Goal: Task Accomplishment & Management: Use online tool/utility

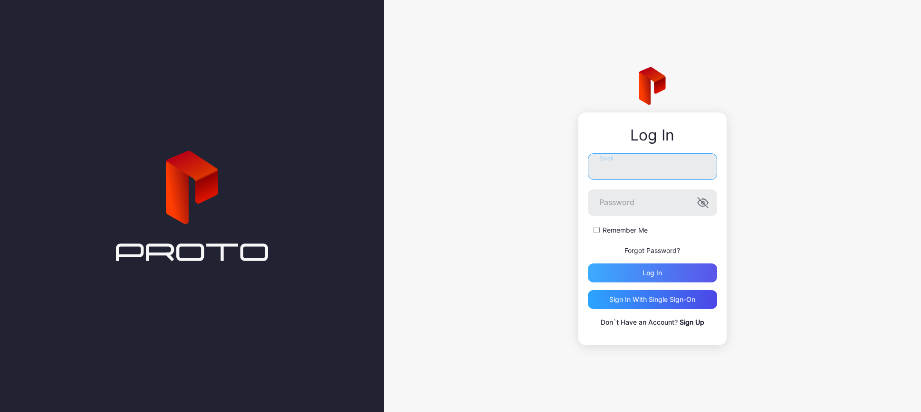
type input "**********"
click at [671, 272] on div "Log in" at bounding box center [652, 273] width 129 height 19
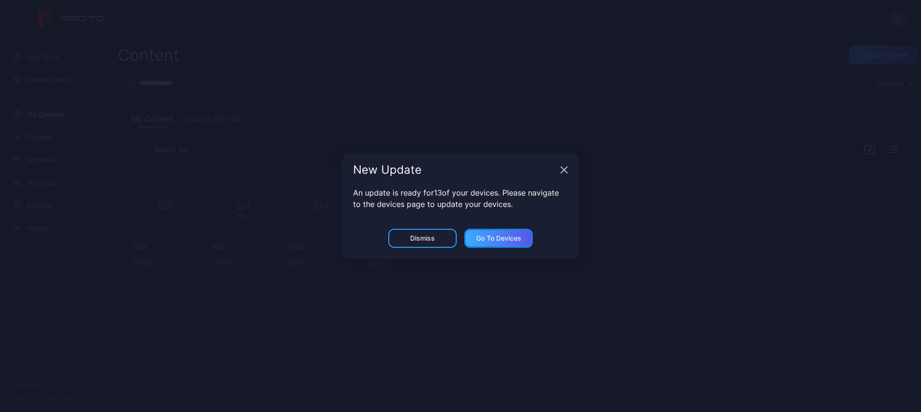
click at [475, 238] on div "Go to devices" at bounding box center [498, 238] width 68 height 19
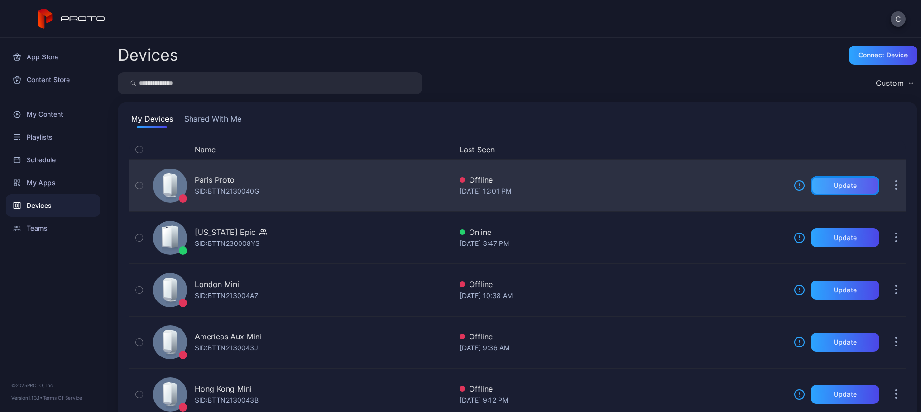
click at [821, 187] on div "Update" at bounding box center [845, 185] width 68 height 19
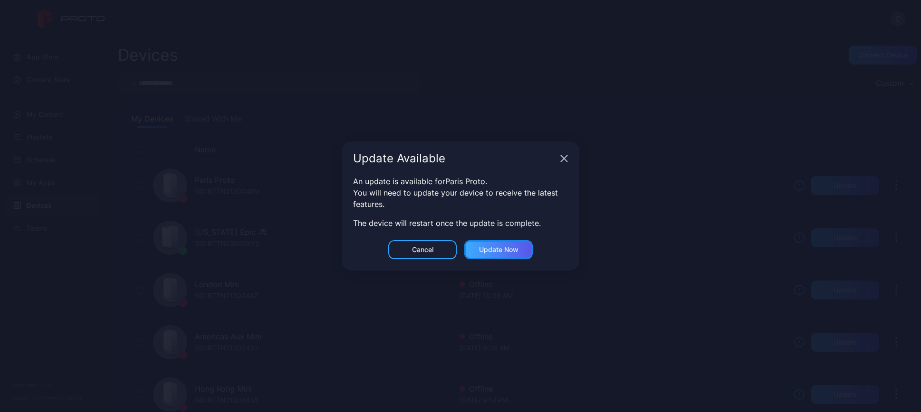
click at [486, 249] on div "Update now" at bounding box center [498, 250] width 39 height 8
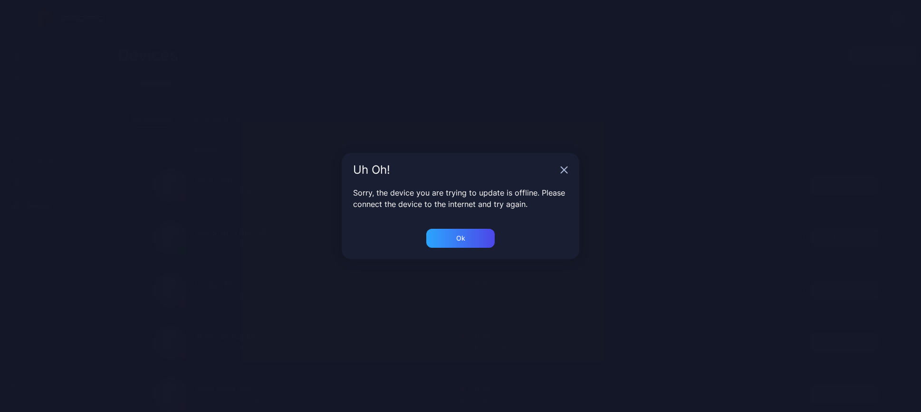
click at [555, 171] on div "Uh Oh!" at bounding box center [454, 169] width 203 height 11
click at [565, 171] on icon "button" at bounding box center [564, 170] width 6 height 6
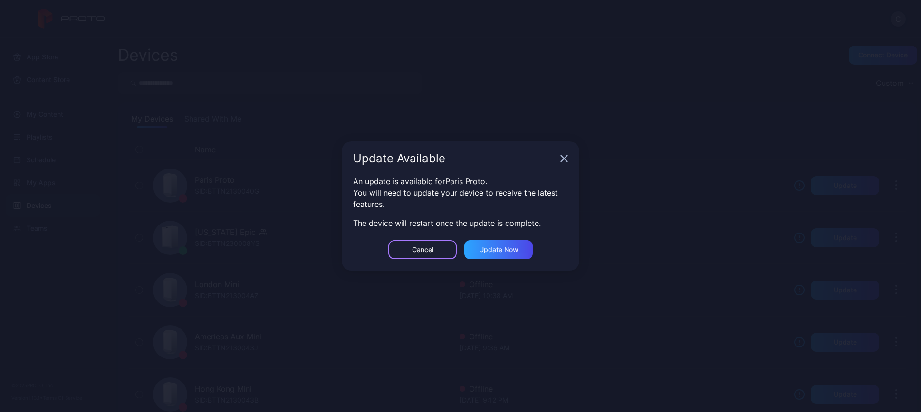
click at [413, 248] on div "Cancel" at bounding box center [422, 250] width 21 height 8
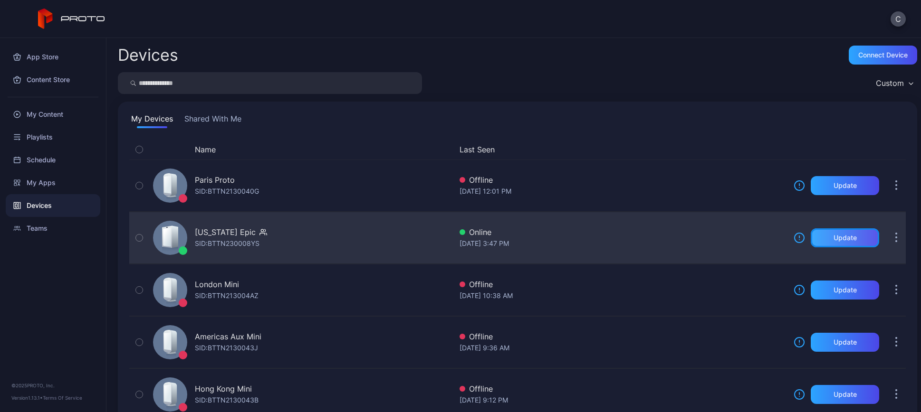
click at [823, 232] on div "Update" at bounding box center [845, 238] width 68 height 19
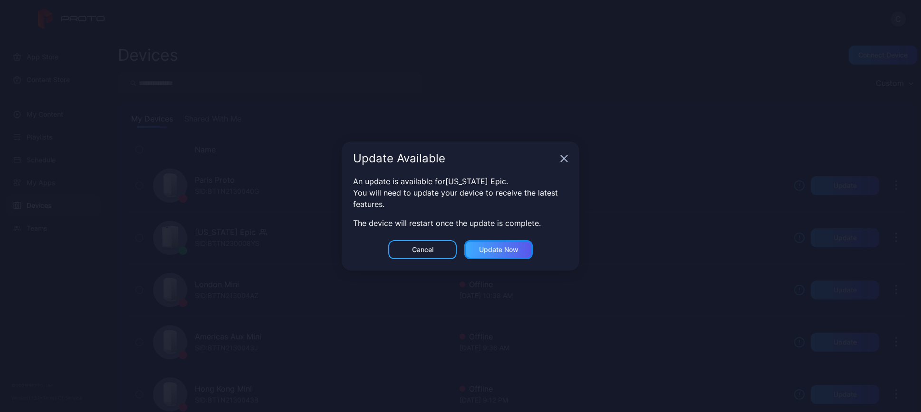
click at [499, 250] on div "Update now" at bounding box center [498, 250] width 39 height 8
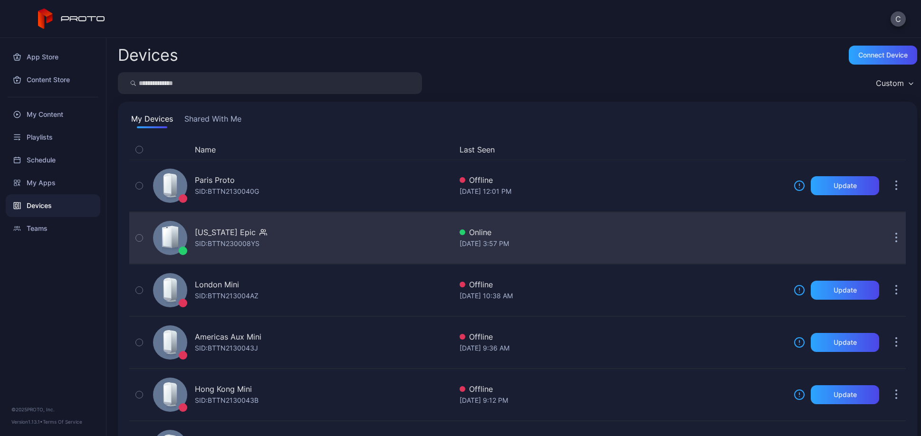
click at [563, 245] on div "[DATE] 3:57 PM" at bounding box center [622, 243] width 326 height 11
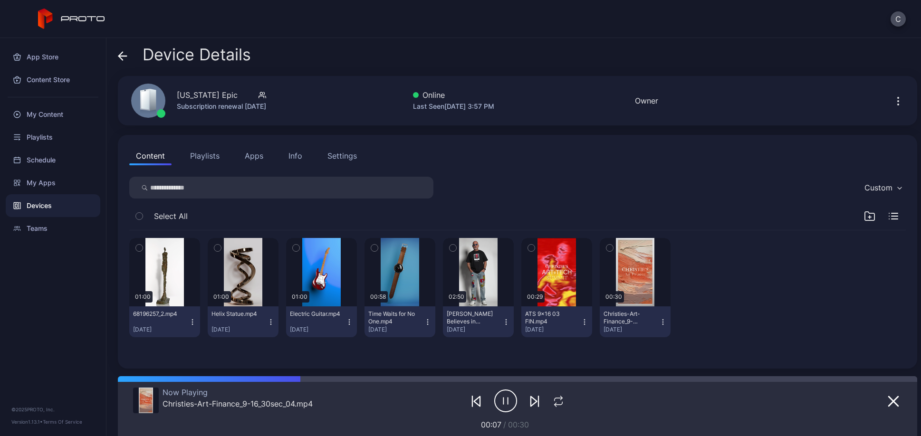
click at [528, 248] on icon "button" at bounding box center [531, 248] width 7 height 10
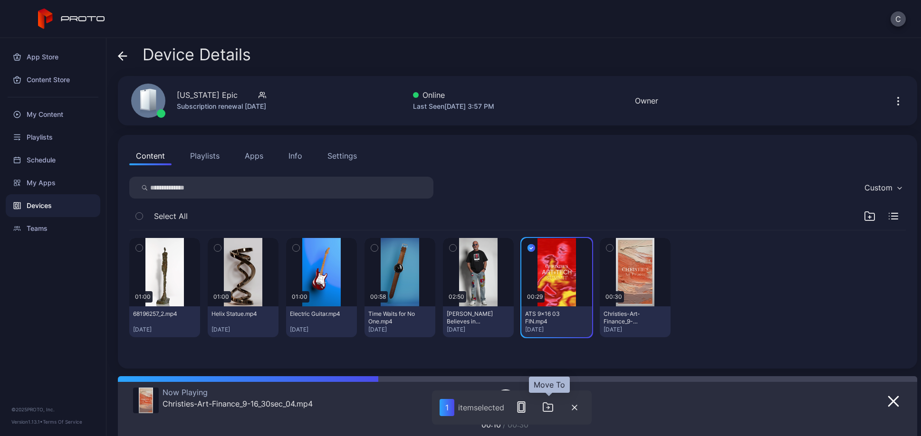
click at [553, 412] on button "button" at bounding box center [547, 407] width 19 height 19
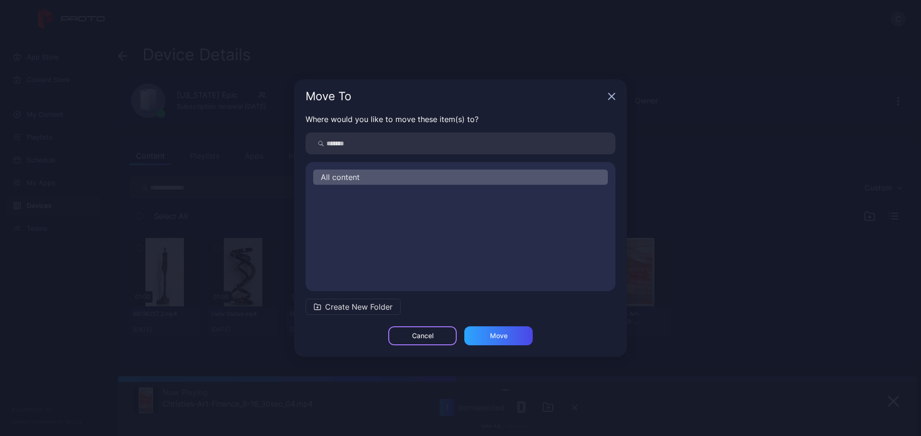
click at [431, 335] on div "Cancel" at bounding box center [422, 336] width 21 height 8
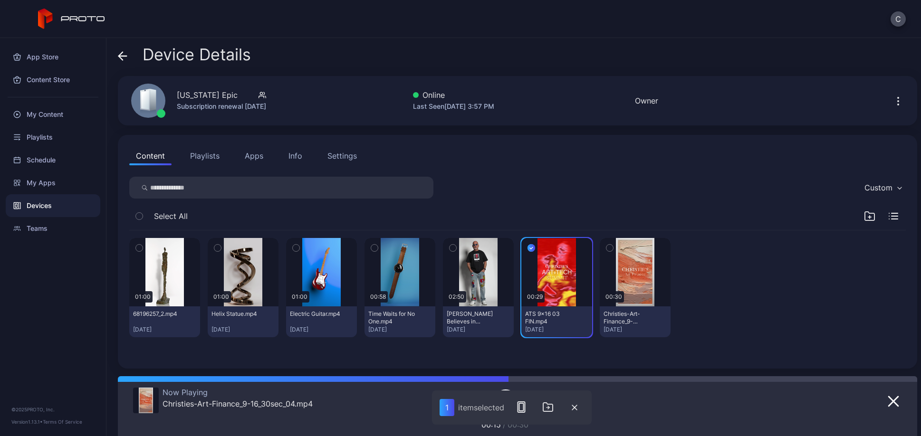
click at [527, 246] on icon "button" at bounding box center [531, 248] width 8 height 10
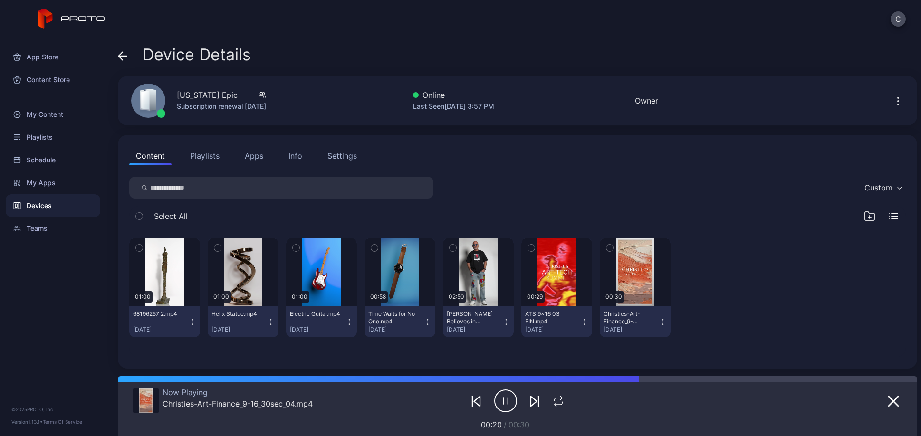
click at [207, 157] on button "Playlists" at bounding box center [204, 155] width 43 height 19
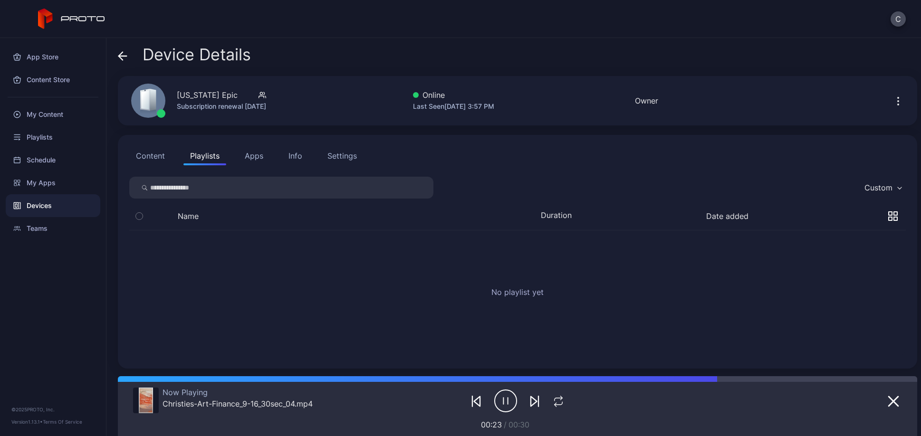
click at [124, 54] on icon at bounding box center [123, 56] width 10 height 10
